Goal: Find specific page/section: Find specific page/section

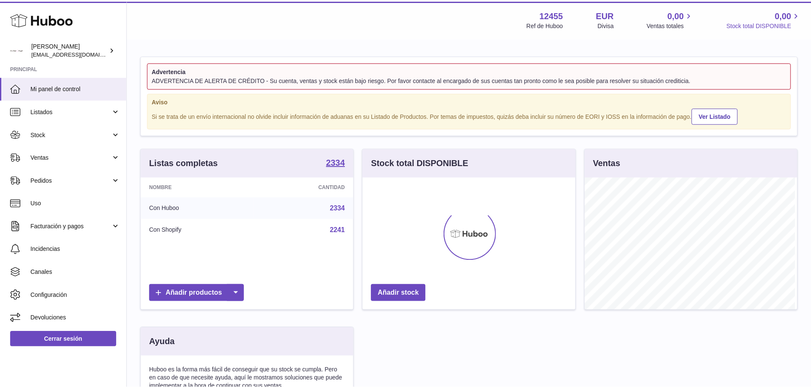
scroll to position [133, 215]
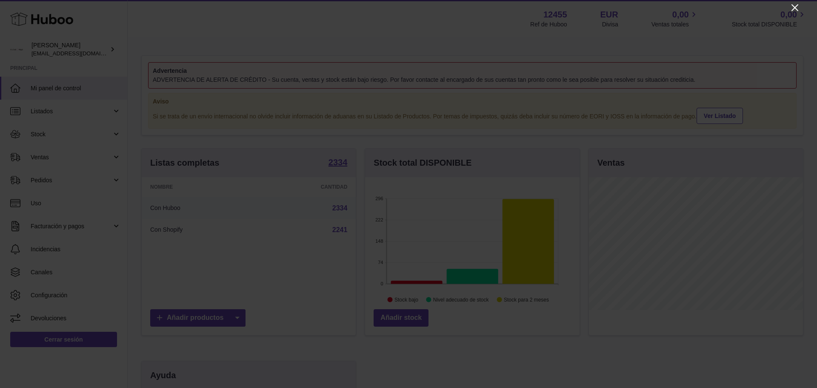
click at [794, 6] on icon "Close" at bounding box center [795, 8] width 10 height 10
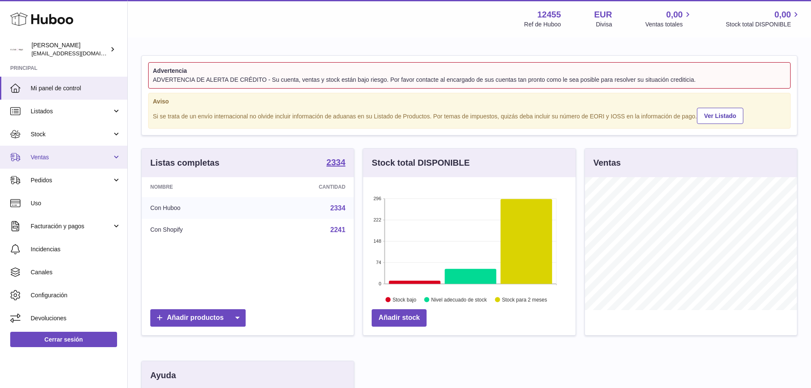
click at [40, 151] on link "Ventas" at bounding box center [63, 157] width 127 height 23
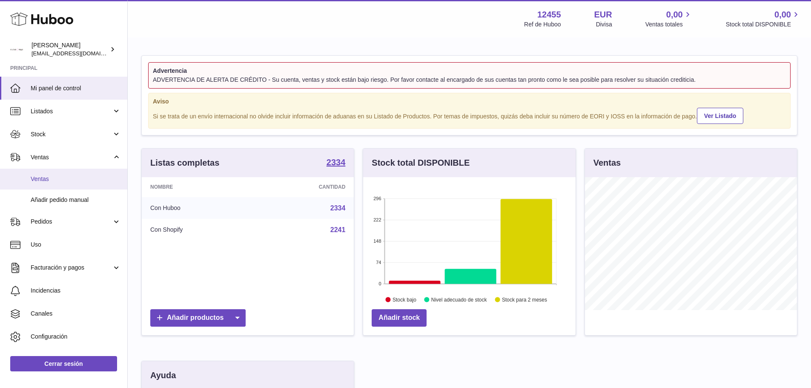
click at [37, 178] on span "Ventas" at bounding box center [76, 179] width 90 height 8
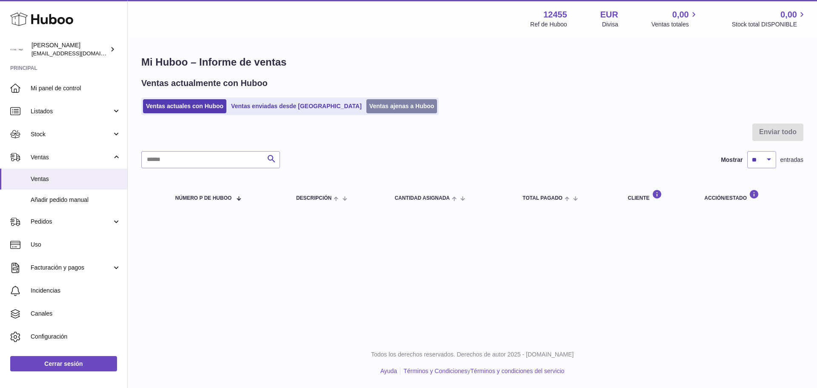
click at [388, 106] on link "Ventas ajenas a Huboo" at bounding box center [401, 106] width 71 height 14
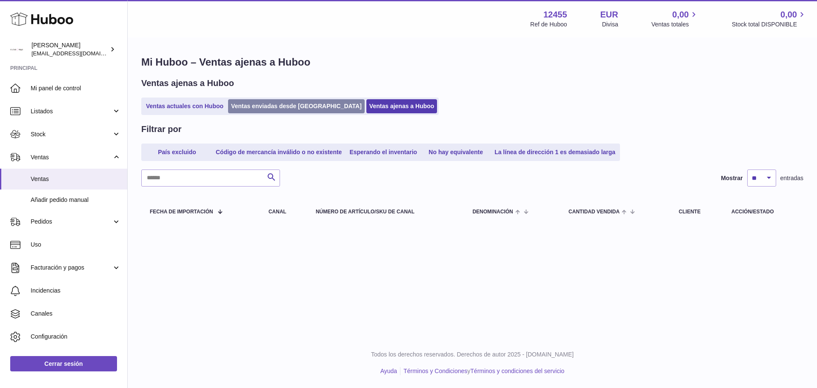
click at [279, 105] on link "Ventas enviadas desde [GEOGRAPHIC_DATA]" at bounding box center [296, 106] width 137 height 14
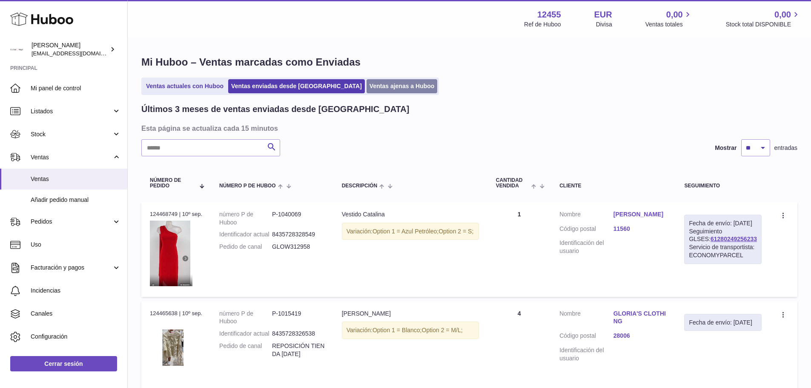
click at [383, 84] on link "Ventas ajenas a Huboo" at bounding box center [401, 86] width 71 height 14
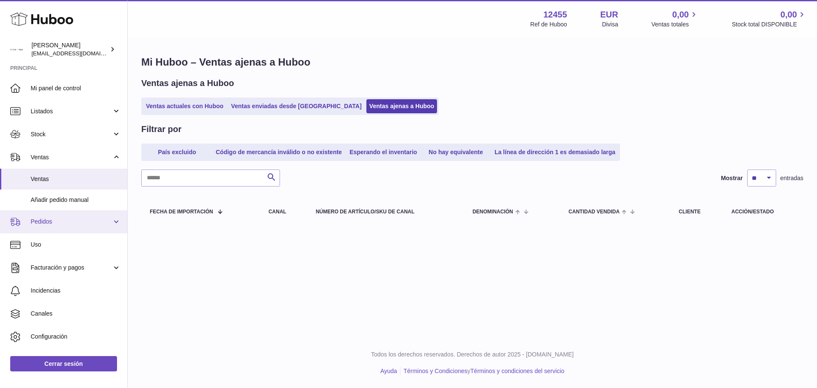
click at [83, 223] on span "Pedidos" at bounding box center [71, 221] width 81 height 8
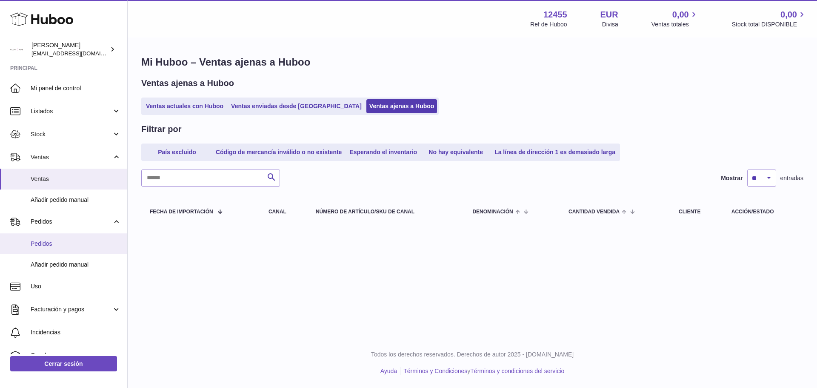
click at [73, 240] on span "Pedidos" at bounding box center [76, 244] width 90 height 8
